Goal: Find specific page/section: Find specific page/section

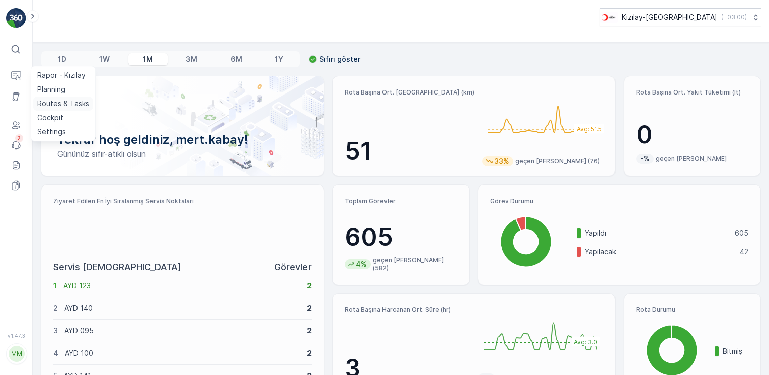
click at [54, 104] on p "Routes & Tasks" at bounding box center [63, 104] width 52 height 10
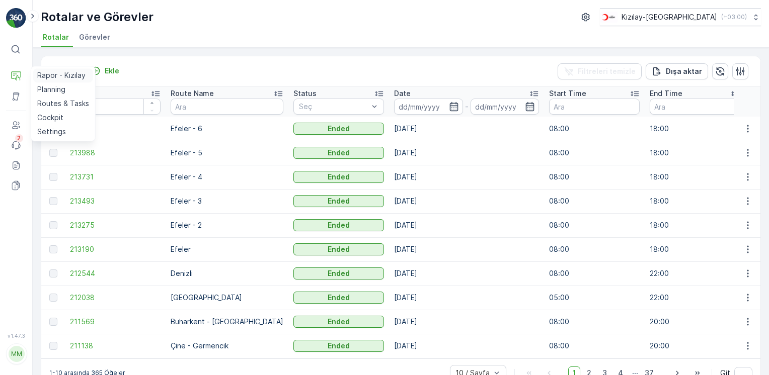
click at [50, 73] on p "Rapor - Kızılay" at bounding box center [61, 75] width 48 height 10
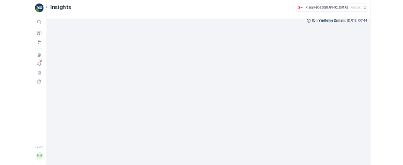
scroll to position [7, 0]
